Goal: Task Accomplishment & Management: Manage account settings

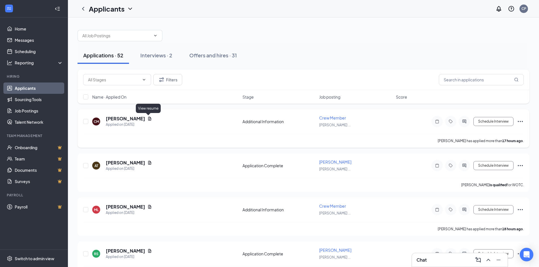
click at [148, 119] on icon "Document" at bounding box center [149, 119] width 5 height 5
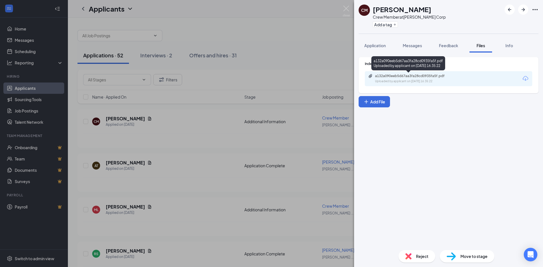
click at [414, 78] on div "a132a090eeb5d67aa3fa28cd0935fa5f.pdf" at bounding box center [414, 76] width 79 height 5
click at [383, 50] on button "Application" at bounding box center [375, 45] width 33 height 14
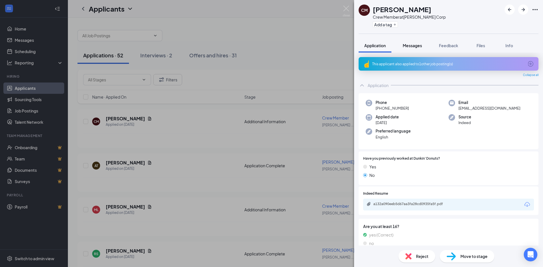
drag, startPoint x: 410, startPoint y: 49, endPoint x: 413, endPoint y: 47, distance: 3.5
click at [410, 48] on button "Messages" at bounding box center [412, 45] width 31 height 14
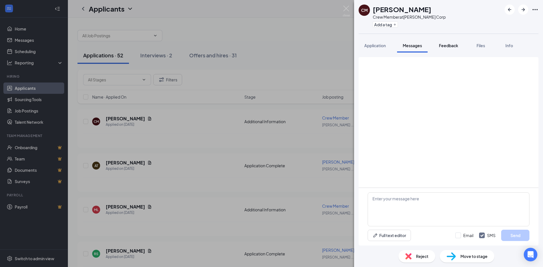
click at [437, 47] on button "Feedback" at bounding box center [449, 45] width 31 height 14
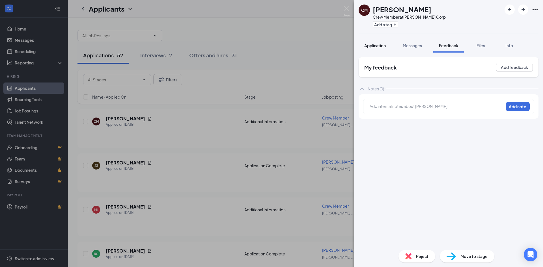
click at [385, 42] on button "Application" at bounding box center [375, 45] width 33 height 14
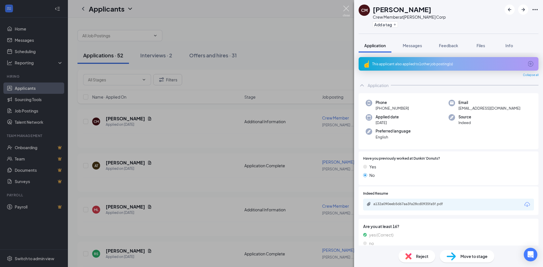
drag, startPoint x: 349, startPoint y: 13, endPoint x: 349, endPoint y: 28, distance: 15.0
click at [349, 13] on img at bounding box center [346, 11] width 7 height 11
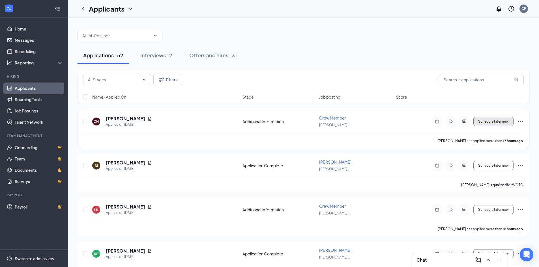
click at [488, 124] on button "Schedule Interview" at bounding box center [494, 121] width 40 height 9
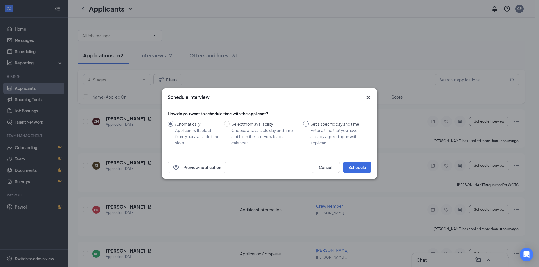
click at [325, 125] on div "Set a specific day and time" at bounding box center [338, 124] width 57 height 6
click at [309, 125] on input "Set a specific day and time Enter a time that you have already agreed upon with…" at bounding box center [306, 124] width 6 height 6
radio input "true"
radio input "false"
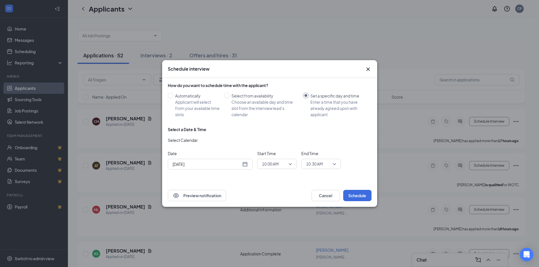
click at [244, 164] on div "[DATE]" at bounding box center [210, 164] width 75 height 6
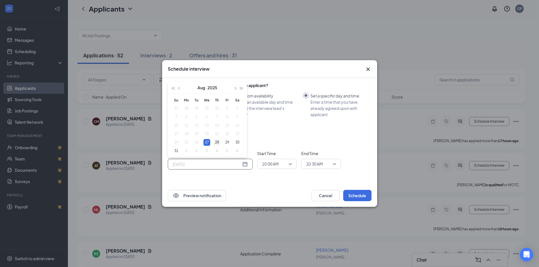
type input "[DATE]"
click at [217, 145] on div "28" at bounding box center [217, 142] width 7 height 7
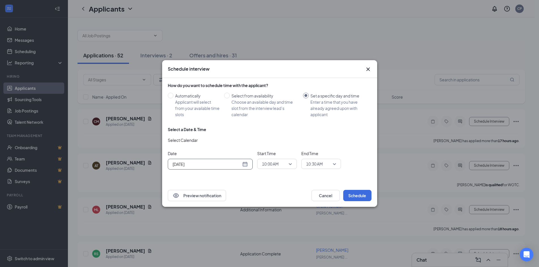
click at [290, 166] on span "10:00 AM" at bounding box center [277, 164] width 30 height 8
click at [273, 109] on span "12:30 PM" at bounding box center [270, 109] width 17 height 6
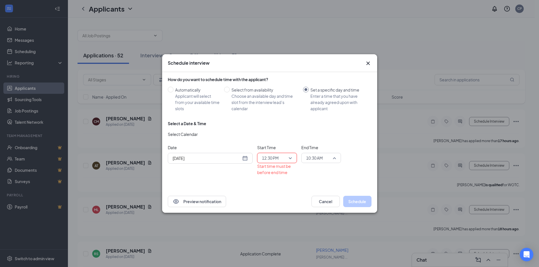
click at [311, 156] on span "10:30 AM" at bounding box center [314, 158] width 17 height 8
click at [313, 132] on span "12:30 PM" at bounding box center [314, 134] width 17 height 6
click at [361, 144] on div "Select a Date & Time Select Calendar Date [DATE] [DATE] Su Mo Tu We Th Fr Sa 27…" at bounding box center [270, 150] width 204 height 59
click at [319, 156] on span "12:30 PM" at bounding box center [314, 158] width 17 height 8
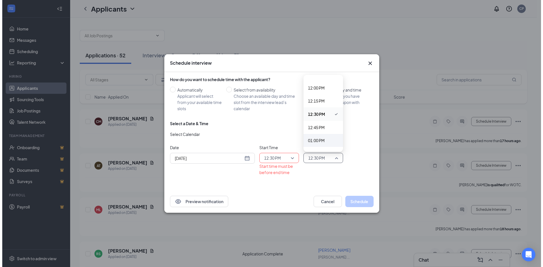
scroll to position [629, 0]
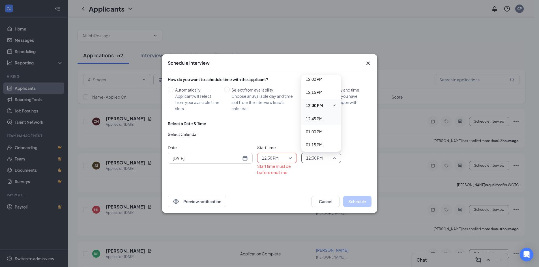
click at [313, 120] on span "12:45 PM" at bounding box center [314, 119] width 17 height 6
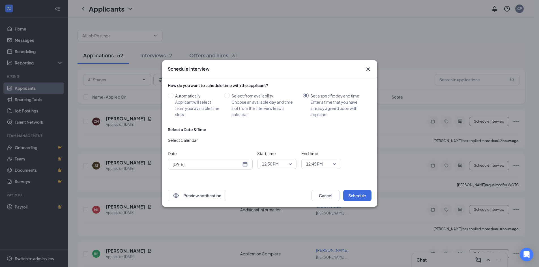
click at [271, 145] on div "Select Calendar" at bounding box center [270, 141] width 204 height 9
click at [351, 199] on button "Schedule" at bounding box center [357, 195] width 28 height 11
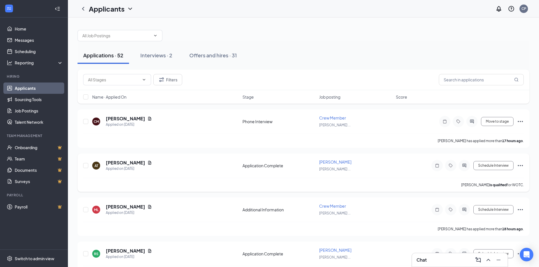
click at [147, 162] on icon "Document" at bounding box center [149, 163] width 5 height 5
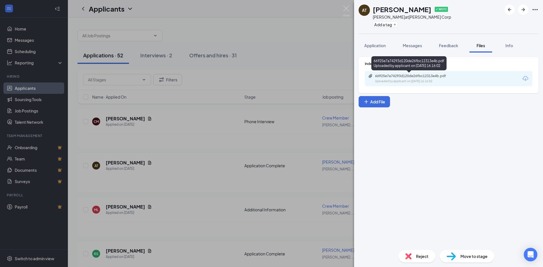
click at [396, 83] on div "Uploaded by applicant on [DATE] 16:16:02" at bounding box center [417, 81] width 85 height 5
click at [386, 45] on span "Application" at bounding box center [376, 45] width 22 height 5
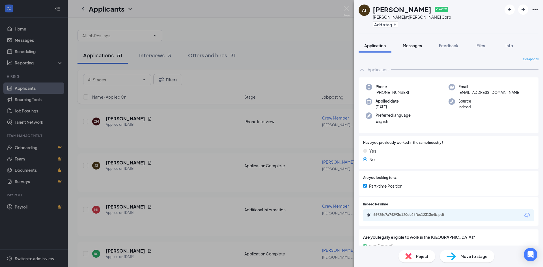
click at [404, 44] on span "Messages" at bounding box center [412, 45] width 19 height 5
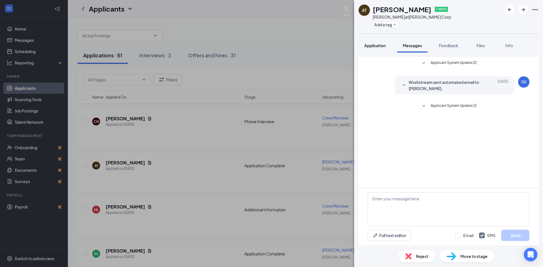
click at [383, 47] on span "Application" at bounding box center [376, 45] width 22 height 5
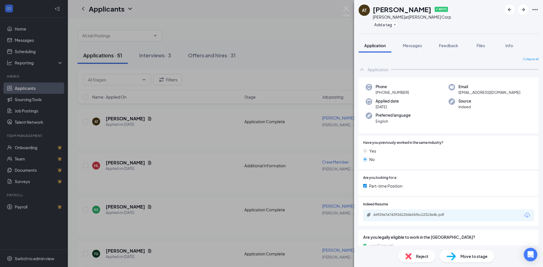
click at [399, 106] on div "Applied date [DATE]" at bounding box center [407, 104] width 83 height 12
click at [402, 93] on span "[PHONE_NUMBER]" at bounding box center [392, 93] width 33 height 6
click at [401, 101] on div "Applied date [DATE]" at bounding box center [407, 104] width 83 height 12
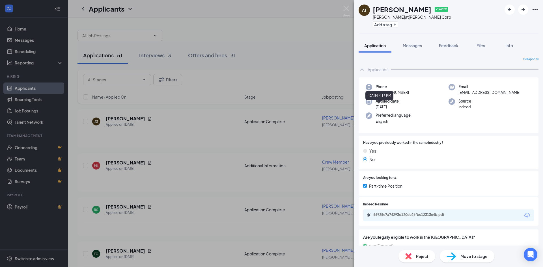
click at [386, 108] on span "[DATE]" at bounding box center [387, 107] width 23 height 6
click at [380, 119] on span "English" at bounding box center [393, 122] width 35 height 6
click at [394, 94] on div "[DATE] 4:16 PM" at bounding box center [380, 95] width 28 height 9
click at [479, 96] on div "Phone [PHONE_NUMBER] Email [EMAIL_ADDRESS][DOMAIN_NAME] Applied date [DATE] Sou…" at bounding box center [449, 106] width 180 height 56
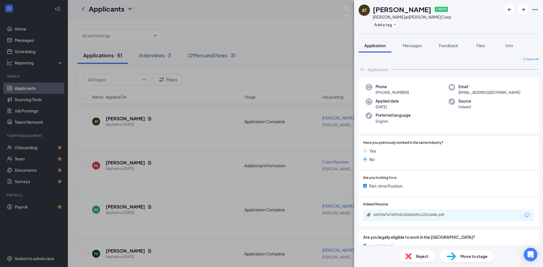
click at [480, 94] on span "[EMAIL_ADDRESS][DOMAIN_NAME]" at bounding box center [490, 93] width 62 height 6
click at [477, 102] on div "Source Indeed" at bounding box center [490, 104] width 83 height 12
click at [468, 106] on span "Indeed" at bounding box center [465, 107] width 13 height 6
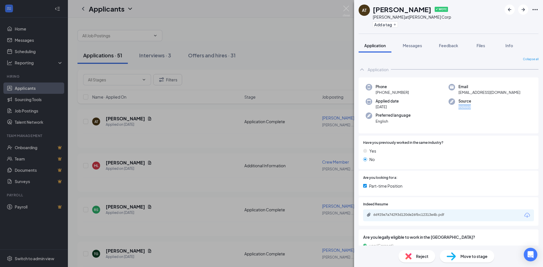
click at [468, 106] on span "Indeed" at bounding box center [465, 107] width 13 height 6
click at [379, 129] on div "Phone [PHONE_NUMBER] Email [EMAIL_ADDRESS][DOMAIN_NAME] Applied date [DATE] Sou…" at bounding box center [449, 106] width 180 height 56
click at [390, 120] on span "English" at bounding box center [393, 122] width 35 height 6
click at [391, 120] on span "English" at bounding box center [393, 122] width 35 height 6
click at [388, 120] on span "English" at bounding box center [393, 122] width 35 height 6
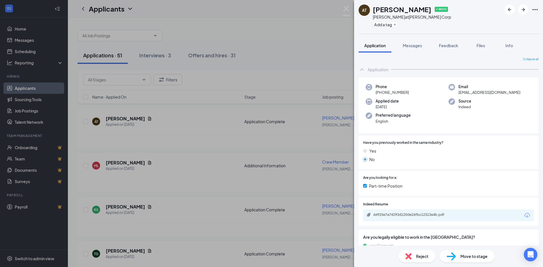
click at [387, 120] on span "English" at bounding box center [393, 122] width 35 height 6
click at [392, 109] on span "[DATE]" at bounding box center [387, 107] width 23 height 6
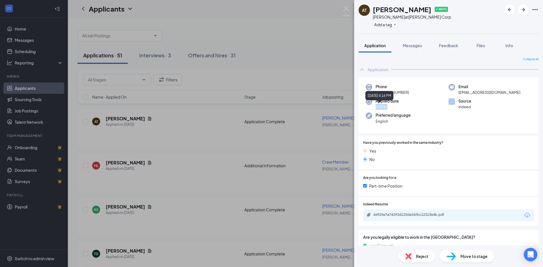
click at [392, 109] on span "[DATE]" at bounding box center [387, 107] width 23 height 6
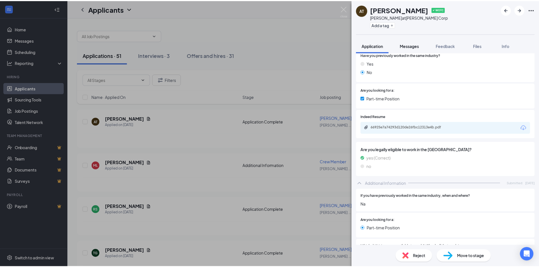
scroll to position [28, 0]
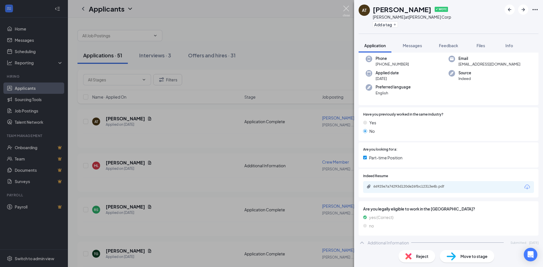
click at [346, 9] on img at bounding box center [346, 11] width 7 height 11
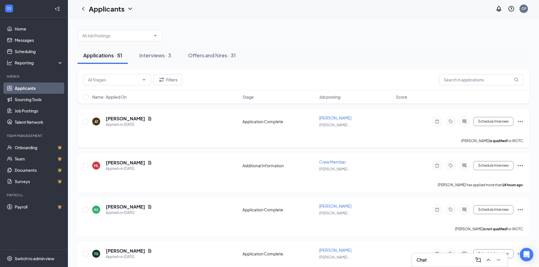
click at [520, 122] on icon "Ellipses" at bounding box center [520, 121] width 7 height 7
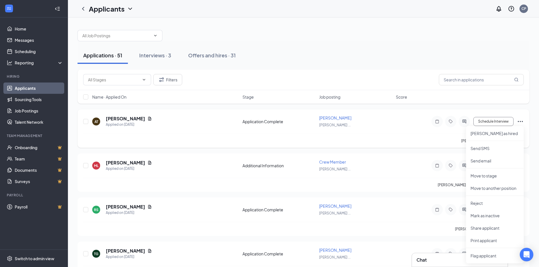
click at [520, 122] on icon "Ellipses" at bounding box center [520, 121] width 7 height 7
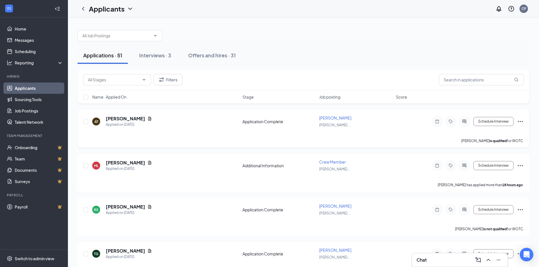
click at [518, 123] on icon "Ellipses" at bounding box center [520, 121] width 7 height 7
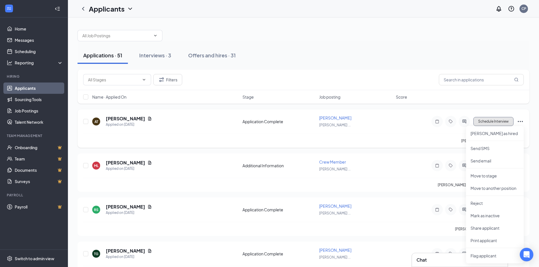
click at [494, 120] on button "Schedule Interview" at bounding box center [494, 121] width 40 height 9
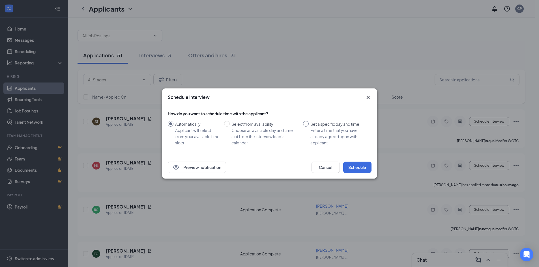
click at [323, 137] on div "Enter a time that you have already agreed upon with applicant" at bounding box center [338, 136] width 57 height 19
click at [309, 127] on input "Set a specific day and time Enter a time that you have already agreed upon with…" at bounding box center [306, 124] width 6 height 6
radio input "true"
radio input "false"
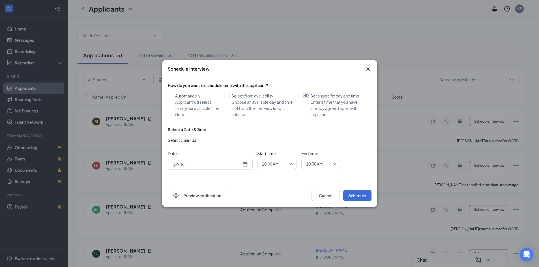
click at [268, 164] on span "10:00 AM" at bounding box center [270, 164] width 17 height 8
click at [207, 167] on input "[DATE]" at bounding box center [207, 164] width 68 height 6
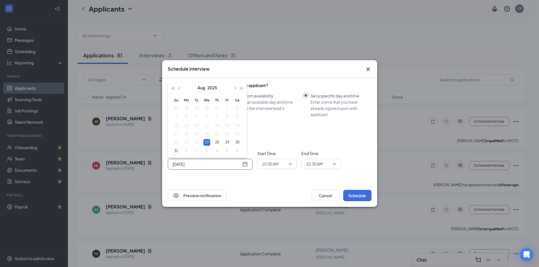
click at [247, 167] on div "[DATE]" at bounding box center [210, 164] width 75 height 6
type input "[DATE]"
click at [215, 144] on div "28" at bounding box center [217, 142] width 7 height 7
click at [286, 165] on span "10:00 AM" at bounding box center [274, 164] width 25 height 8
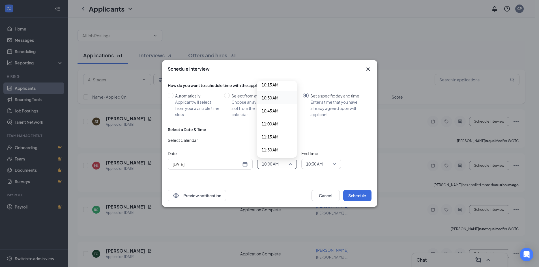
scroll to position [547, 0]
click at [272, 118] on span "11:00 AM" at bounding box center [270, 116] width 17 height 6
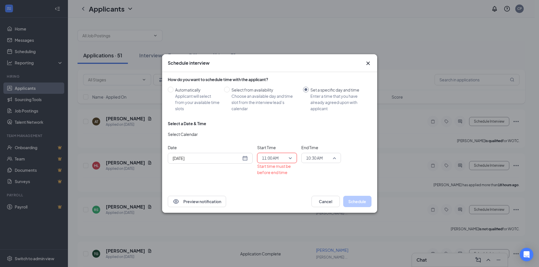
click at [328, 159] on span "10:30 AM" at bounding box center [318, 158] width 25 height 8
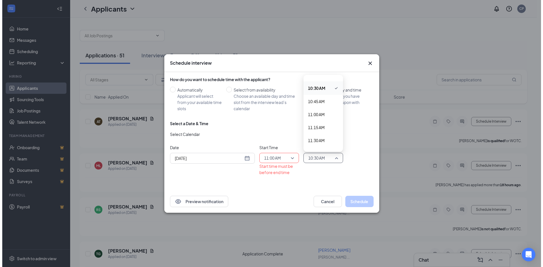
scroll to position [545, 0]
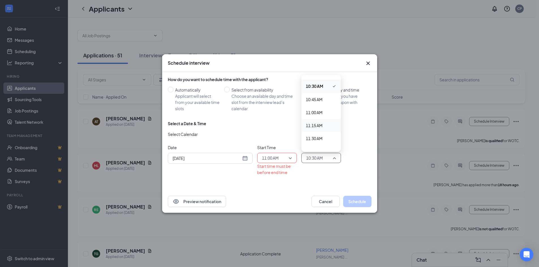
click at [317, 127] on span "11:15 AM" at bounding box center [314, 126] width 17 height 6
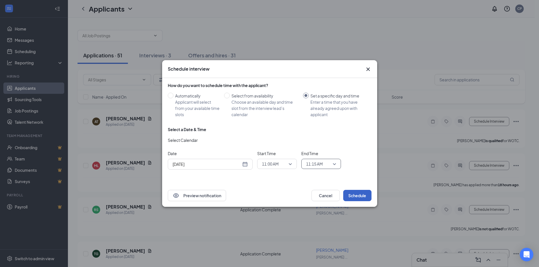
click at [356, 195] on button "Schedule" at bounding box center [357, 195] width 28 height 11
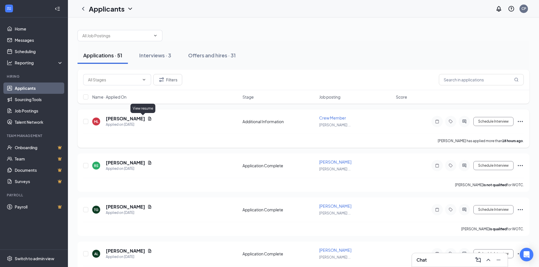
click at [147, 118] on icon "Document" at bounding box center [149, 119] width 5 height 5
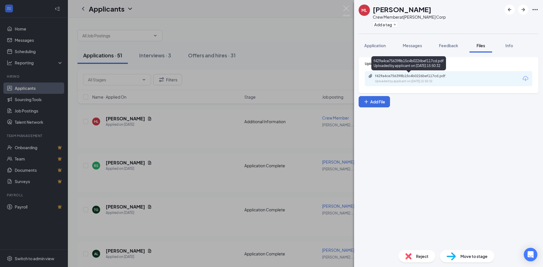
click at [440, 80] on div "Uploaded by applicant on [DATE] 15:50:32" at bounding box center [417, 81] width 85 height 5
click at [372, 49] on button "Application" at bounding box center [375, 45] width 33 height 14
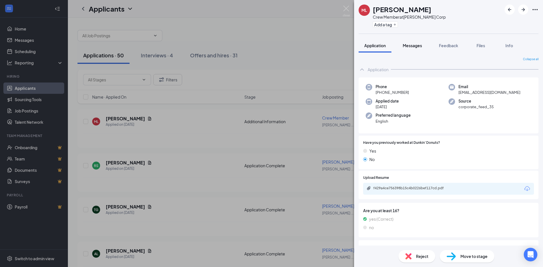
click at [416, 50] on button "Messages" at bounding box center [412, 45] width 31 height 14
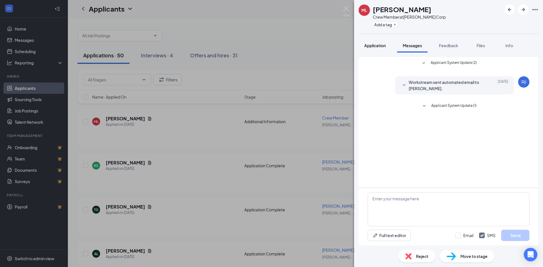
click at [377, 46] on span "Application" at bounding box center [376, 45] width 22 height 5
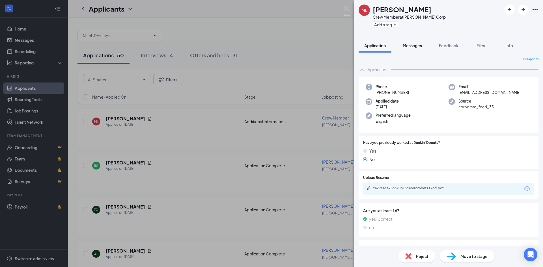
click at [417, 50] on button "Messages" at bounding box center [412, 45] width 31 height 14
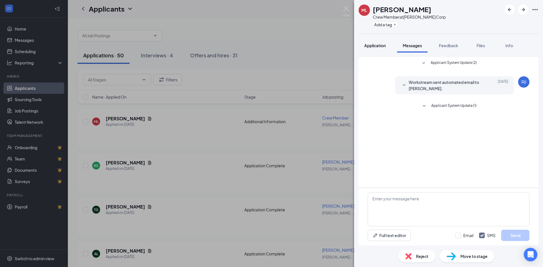
click at [384, 47] on span "Application" at bounding box center [376, 45] width 22 height 5
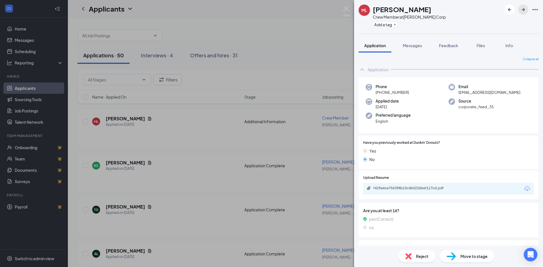
click at [525, 13] on icon "ArrowRight" at bounding box center [523, 9] width 7 height 7
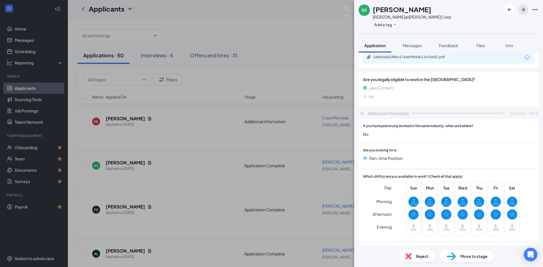
scroll to position [142, 0]
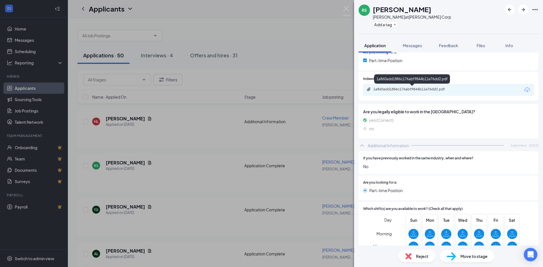
click at [412, 90] on div "1a860add1886c176abf9844b11e76dd2.pdf" at bounding box center [413, 89] width 79 height 5
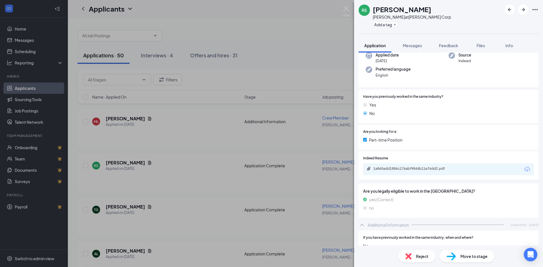
scroll to position [57, 0]
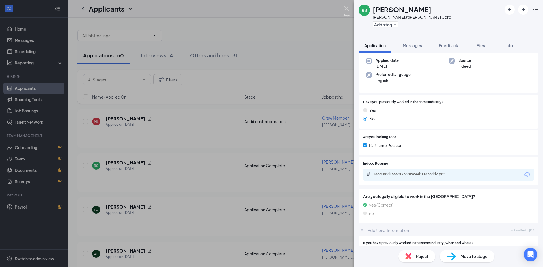
click at [349, 10] on img at bounding box center [346, 11] width 7 height 11
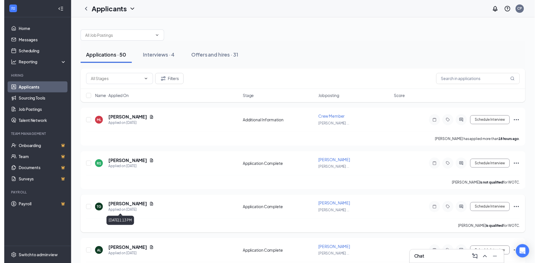
scroll to position [28, 0]
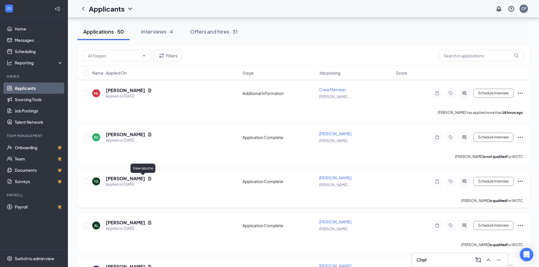
click at [147, 178] on icon "Document" at bounding box center [149, 179] width 5 height 5
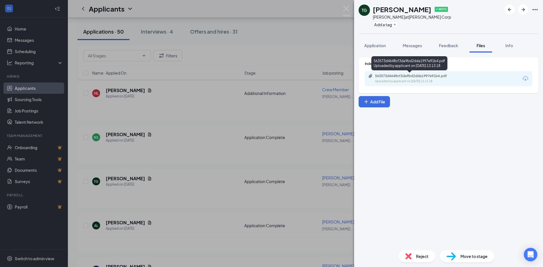
click at [408, 85] on div "563573d4648cf3da9bd2dda1997e91b4.pdf Uploaded by applicant on Aug 25, 2025 at 1…" at bounding box center [449, 78] width 168 height 15
click at [410, 80] on div "Uploaded by applicant on Aug 25, 2025 at 13:13:18" at bounding box center [417, 81] width 85 height 5
click at [346, 9] on img at bounding box center [346, 11] width 7 height 11
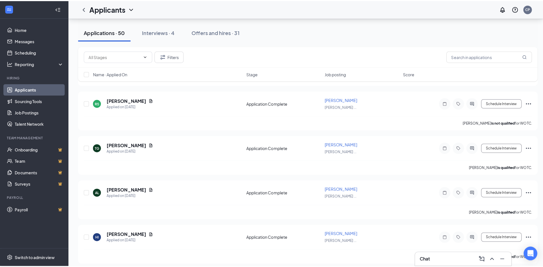
scroll to position [113, 0]
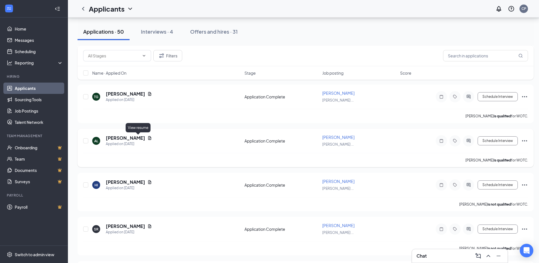
click at [147, 136] on icon "Document" at bounding box center [149, 138] width 5 height 5
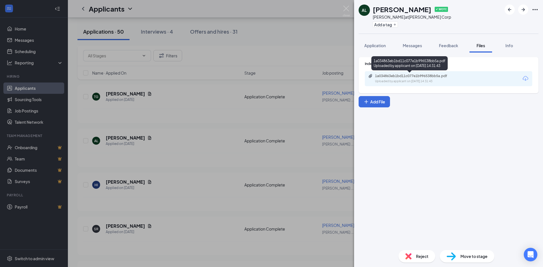
click at [407, 78] on div "1a034863eb1bd11c077e1b996538bb5a.pdf" at bounding box center [414, 76] width 79 height 5
click at [382, 43] on div "Application" at bounding box center [376, 46] width 22 height 6
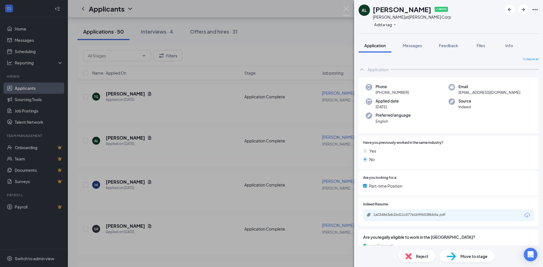
drag, startPoint x: 381, startPoint y: 42, endPoint x: 405, endPoint y: 112, distance: 73.4
click at [405, 112] on div "AL Alyssa Lewis ✔ WOTC Baker at Muktajeevan Swamibapa Corp Add a tag Applicatio…" at bounding box center [448, 133] width 189 height 267
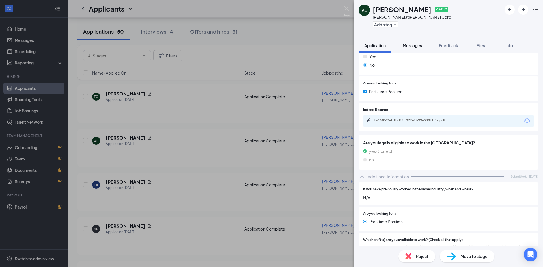
scroll to position [85, 0]
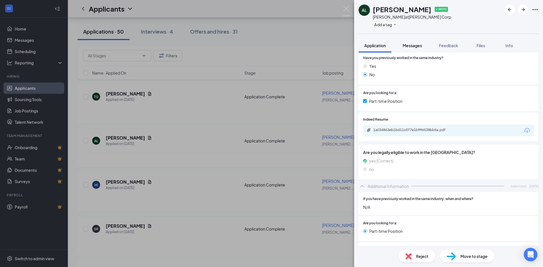
click at [423, 42] on button "Messages" at bounding box center [412, 45] width 31 height 14
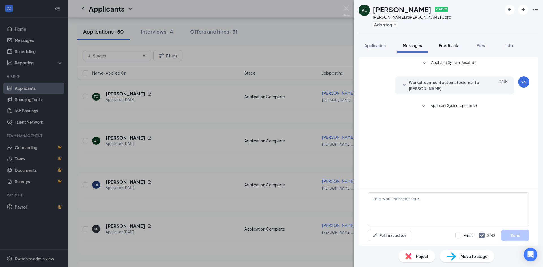
click at [454, 50] on button "Feedback" at bounding box center [449, 45] width 31 height 14
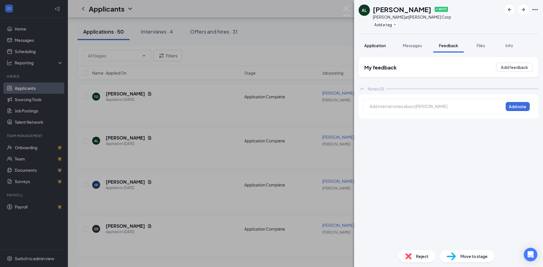
click at [376, 47] on span "Application" at bounding box center [376, 45] width 22 height 5
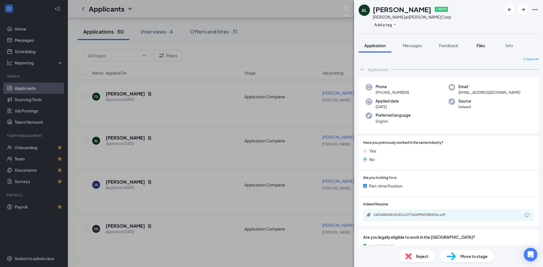
click at [483, 48] on button "Files" at bounding box center [481, 45] width 23 height 14
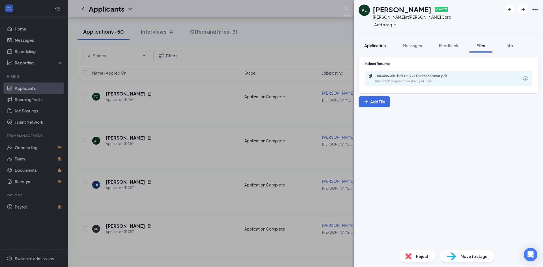
click at [389, 44] on button "Application" at bounding box center [375, 45] width 33 height 14
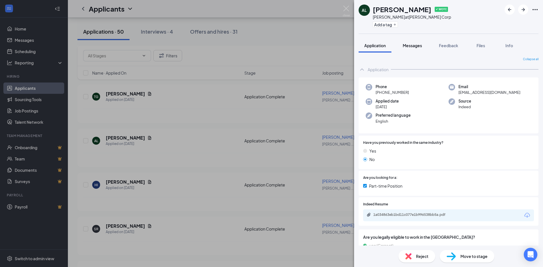
click at [415, 48] on button "Messages" at bounding box center [412, 45] width 31 height 14
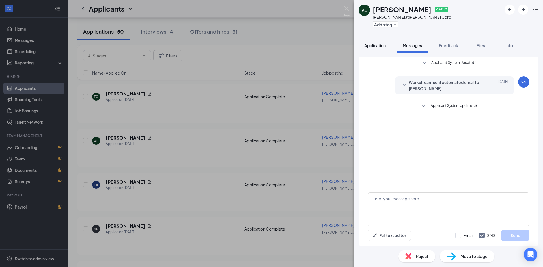
click at [365, 52] on button "Application" at bounding box center [375, 45] width 33 height 14
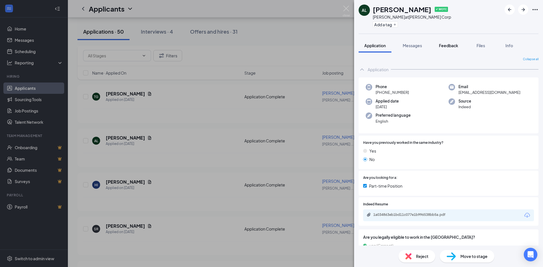
click at [449, 48] on span "Feedback" at bounding box center [448, 45] width 19 height 5
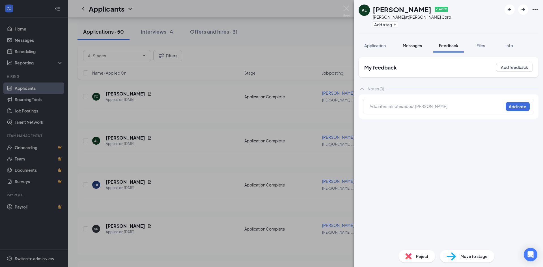
click at [412, 48] on span "Messages" at bounding box center [412, 45] width 19 height 5
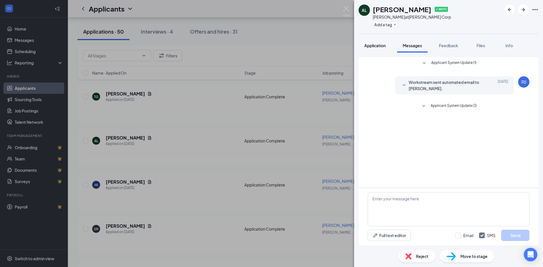
click at [381, 48] on span "Application" at bounding box center [376, 45] width 22 height 5
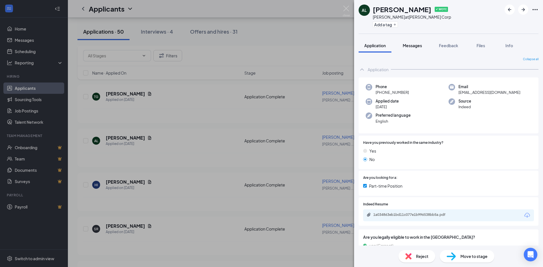
click at [424, 51] on button "Messages" at bounding box center [412, 45] width 31 height 14
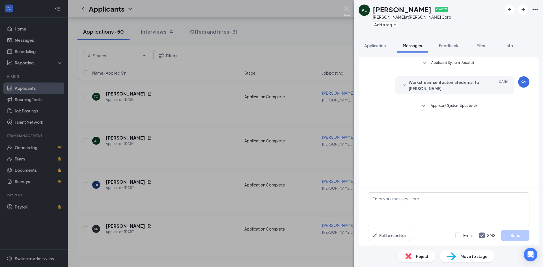
click at [345, 9] on img at bounding box center [346, 11] width 7 height 11
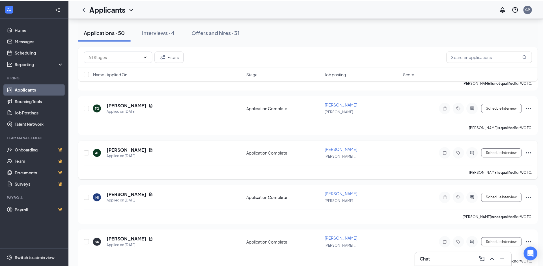
scroll to position [113, 0]
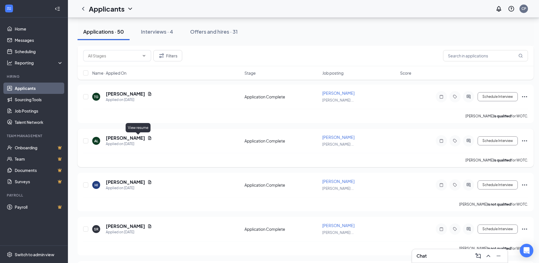
click at [147, 139] on icon "Document" at bounding box center [149, 138] width 5 height 5
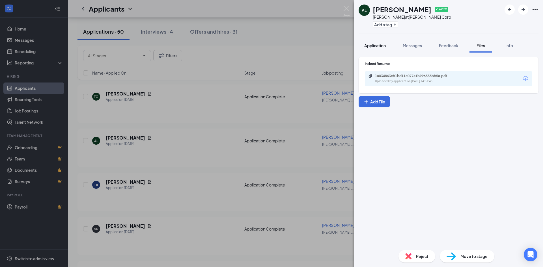
click at [383, 50] on button "Application" at bounding box center [375, 45] width 33 height 14
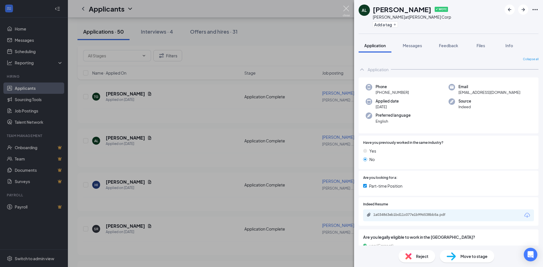
click at [348, 11] on img at bounding box center [346, 11] width 7 height 11
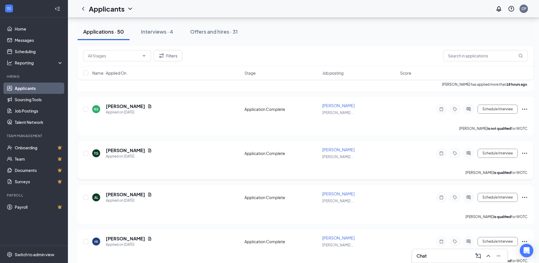
scroll to position [113, 0]
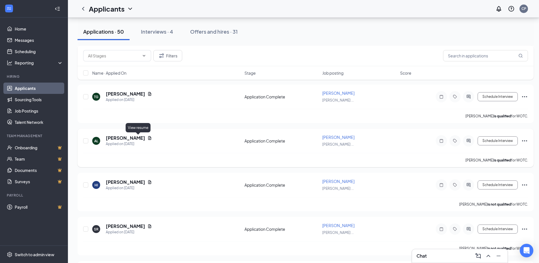
click at [147, 138] on icon "Document" at bounding box center [149, 138] width 5 height 5
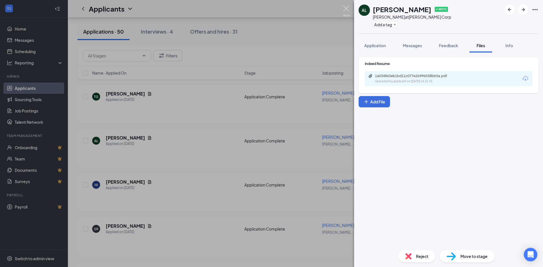
drag, startPoint x: 348, startPoint y: 8, endPoint x: 345, endPoint y: 12, distance: 4.4
click at [348, 8] on img at bounding box center [346, 11] width 7 height 11
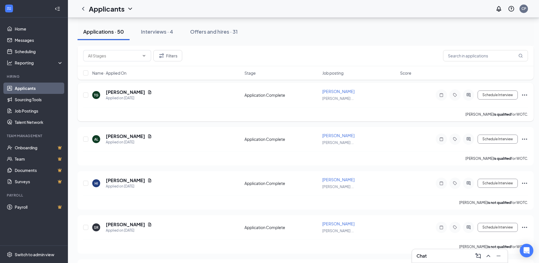
scroll to position [142, 0]
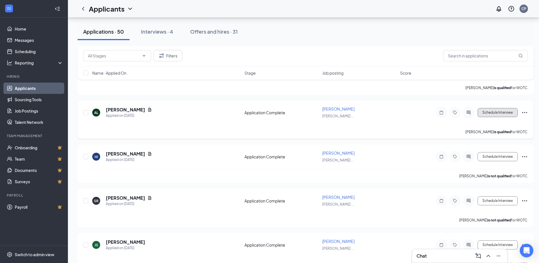
click at [502, 116] on button "Schedule Interview" at bounding box center [498, 112] width 40 height 9
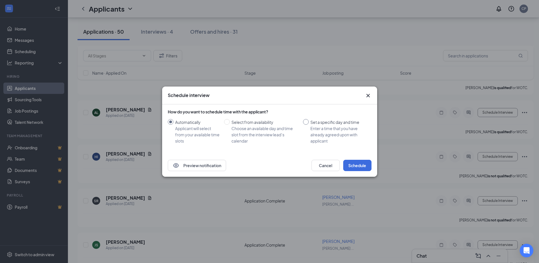
click at [337, 125] on div "Set a specific day and time" at bounding box center [338, 122] width 57 height 6
click at [309, 125] on input "Set a specific day and time Enter a time that you have already agreed upon with…" at bounding box center [306, 122] width 6 height 6
radio input "true"
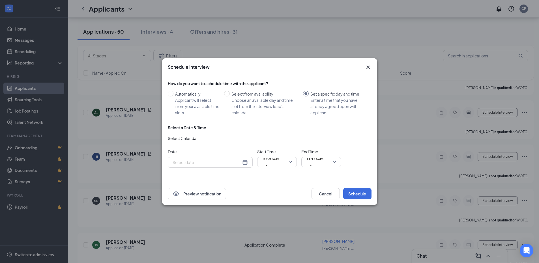
radio input "false"
click at [279, 165] on span "10:30 AM" at bounding box center [270, 162] width 17 height 15
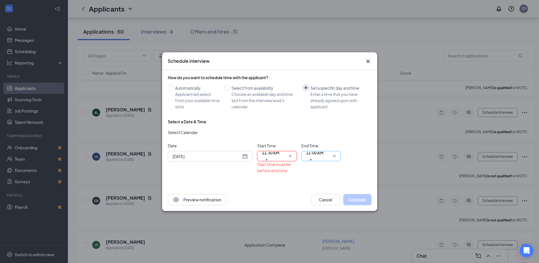
click at [324, 155] on span "11:00 AM" at bounding box center [314, 156] width 17 height 15
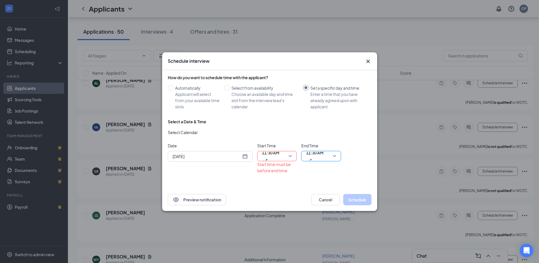
scroll to position [198, 0]
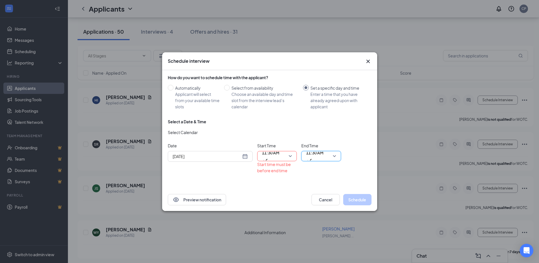
click at [316, 153] on span "11:30 AM" at bounding box center [314, 153] width 17 height 8
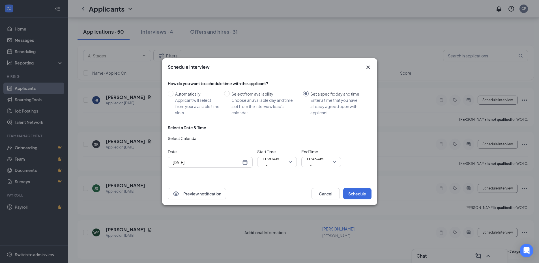
click at [190, 138] on span "Select Calendar" at bounding box center [183, 138] width 30 height 6
click at [209, 181] on div "How do you want to schedule time with the applicant? Automatically Applicant wi…" at bounding box center [270, 129] width 204 height 106
click at [341, 107] on div "Enter a time that you have already agreed upon with applicant" at bounding box center [338, 106] width 57 height 19
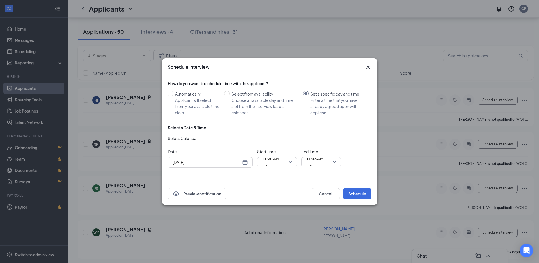
click at [309, 97] on input "Set a specific day and time Enter a time that you have already agreed upon with…" at bounding box center [306, 94] width 6 height 6
click at [246, 162] on div "[DATE]" at bounding box center [210, 162] width 75 height 6
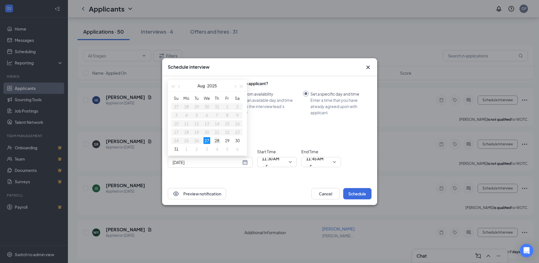
type input "[DATE]"
click at [215, 140] on div "28" at bounding box center [217, 140] width 7 height 7
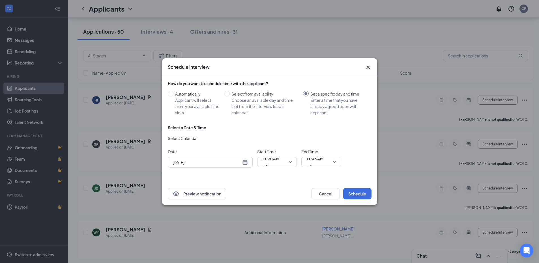
click at [265, 181] on div "How do you want to schedule time with the applicant? Automatically Applicant wi…" at bounding box center [270, 129] width 204 height 106
click at [358, 194] on button "Schedule" at bounding box center [357, 193] width 28 height 11
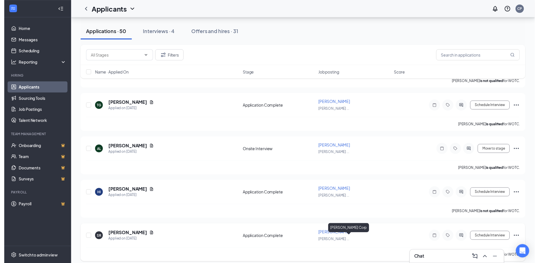
scroll to position [113, 0]
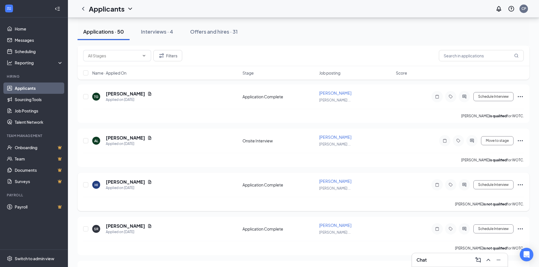
click at [143, 183] on div "HI Hailey Inness Applied on Aug 23" at bounding box center [165, 185] width 147 height 12
click at [147, 181] on icon "Document" at bounding box center [149, 182] width 5 height 5
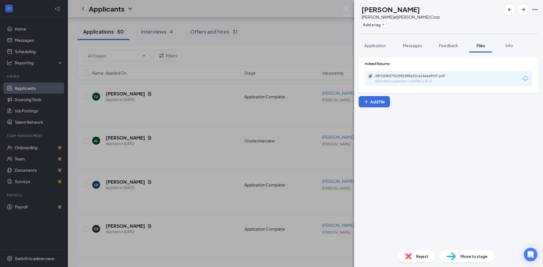
click at [396, 90] on div "Indeed Resume d8f1008d7922981888a52ce14e6e9f47.pdf Uploaded by applicant on Aug…" at bounding box center [449, 75] width 180 height 36
click at [393, 81] on div "Uploaded by applicant on Aug 23, 2025 at 11:46:37" at bounding box center [417, 81] width 85 height 5
click at [348, 7] on img at bounding box center [346, 11] width 7 height 11
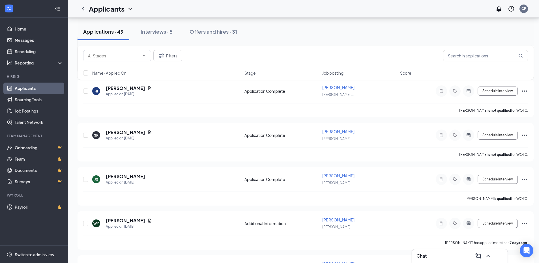
scroll to position [226, 0]
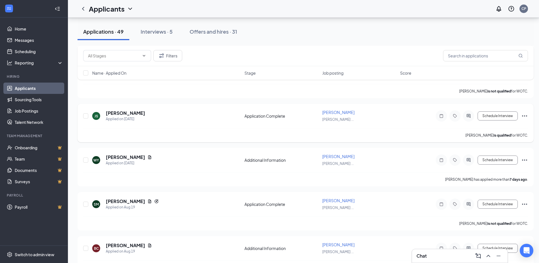
click at [135, 112] on div "[PERSON_NAME]" at bounding box center [125, 113] width 39 height 6
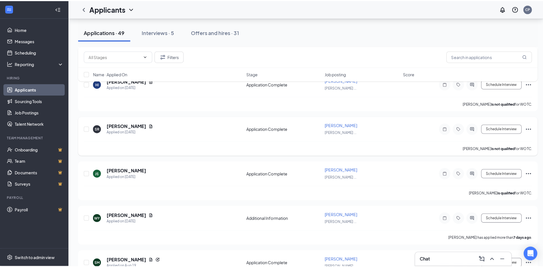
scroll to position [170, 0]
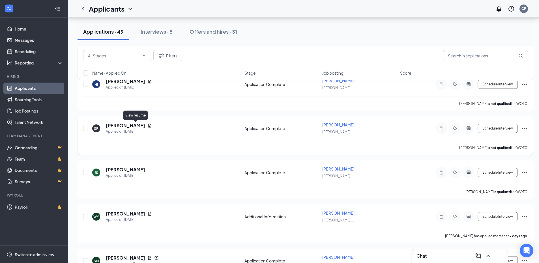
click at [147, 124] on icon "Document" at bounding box center [149, 125] width 5 height 5
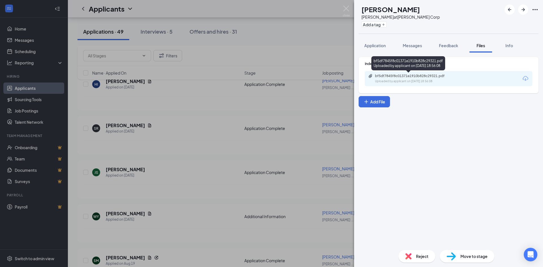
click at [410, 82] on div "Uploaded by applicant on Aug 21, 2025 at 18:56:08" at bounding box center [417, 81] width 85 height 5
click at [373, 47] on span "Application" at bounding box center [376, 45] width 22 height 5
